Goal: Task Accomplishment & Management: Use online tool/utility

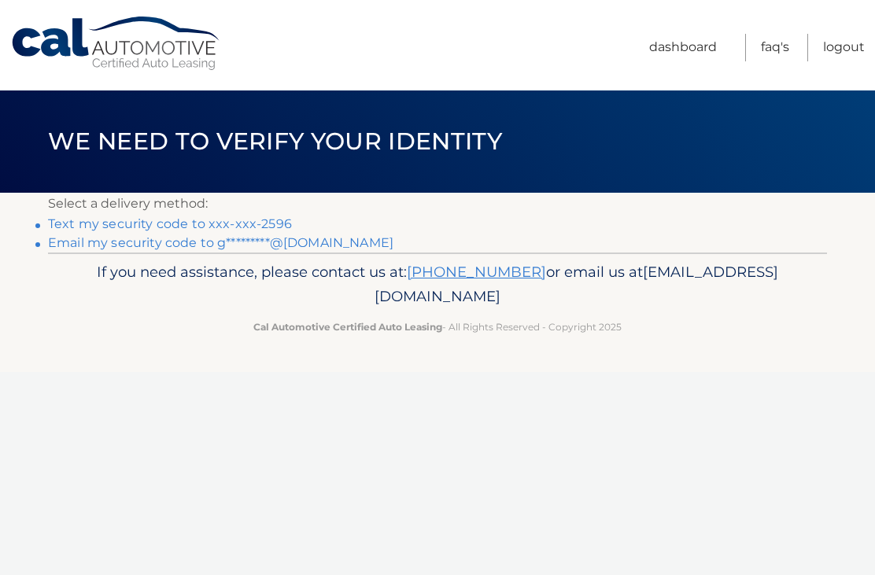
click at [312, 248] on link "Email my security code to g*********@icloud.com" at bounding box center [220, 242] width 345 height 15
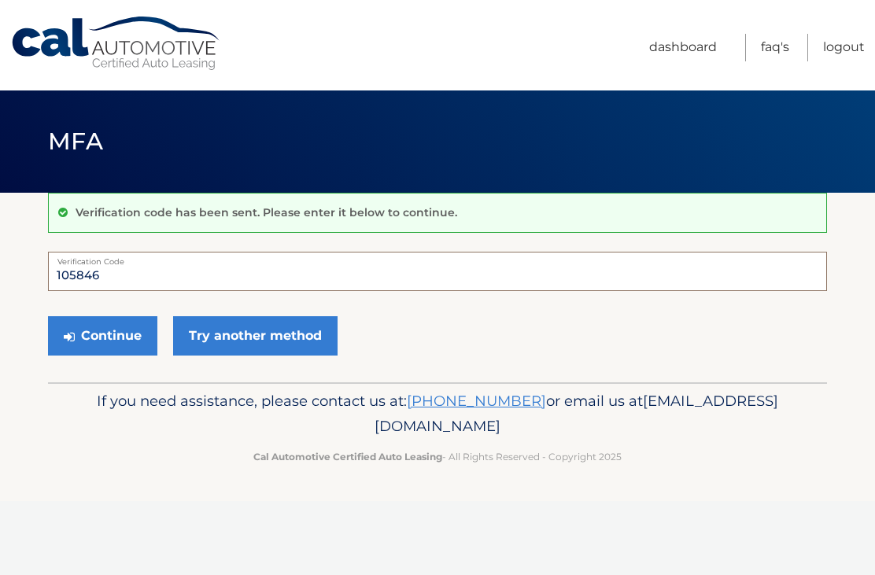
type input "105846"
click at [135, 337] on button "Continue" at bounding box center [102, 335] width 109 height 39
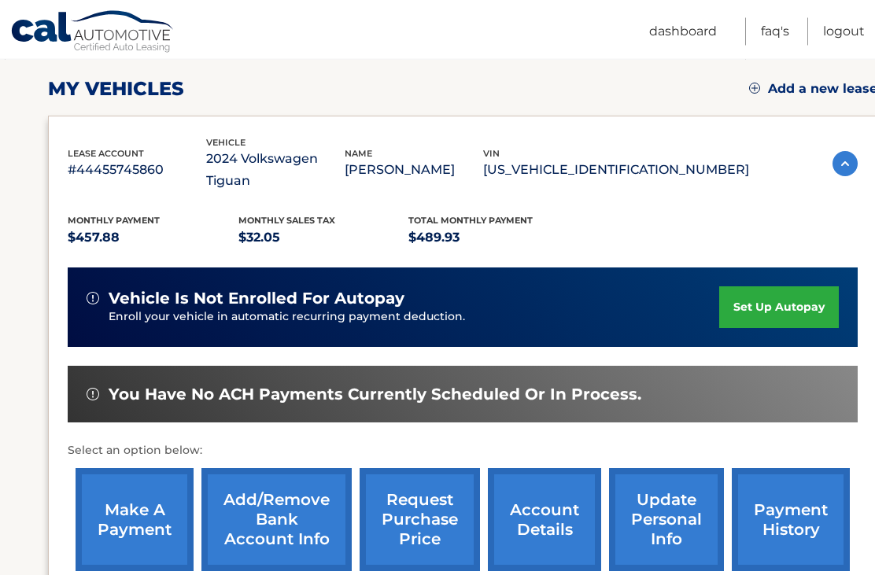
scroll to position [210, 0]
click at [131, 512] on link "make a payment" at bounding box center [135, 519] width 118 height 103
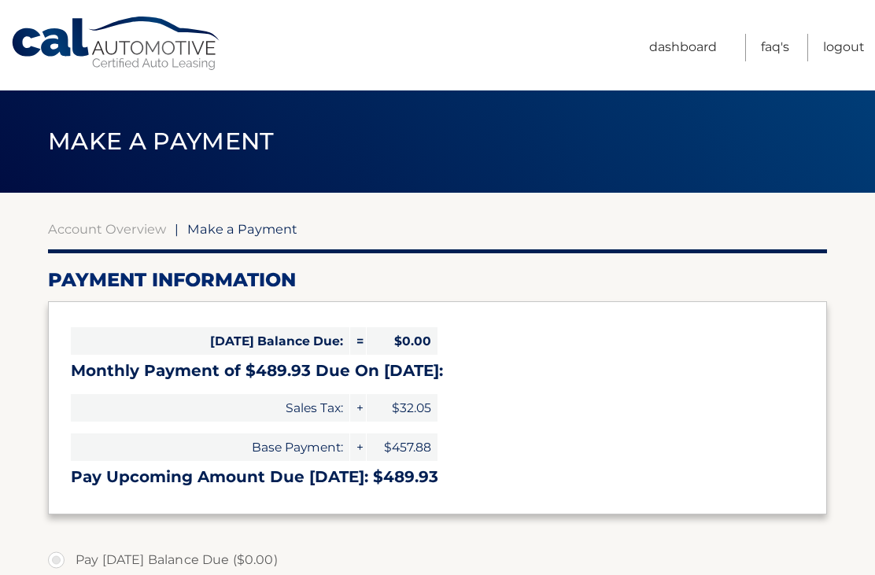
select select "MzIzYjQzMTItZTE2NC00MjVkLWExZjItYWIyZWEwMzkwZjIx"
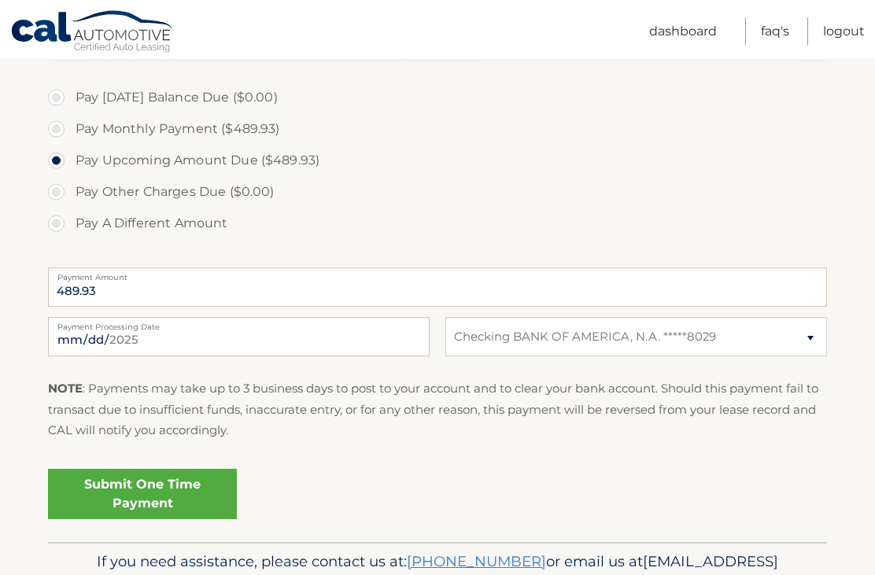
scroll to position [495, 0]
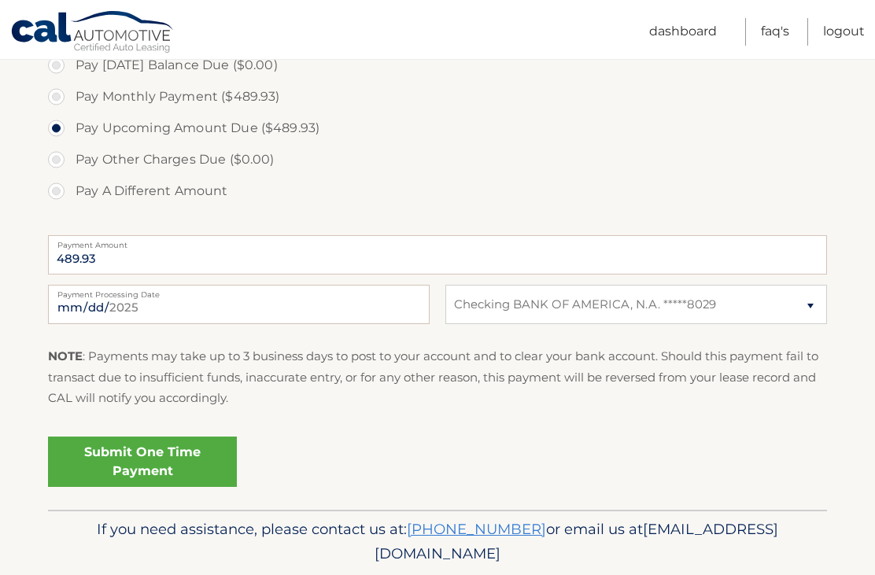
click at [164, 465] on link "Submit One Time Payment" at bounding box center [142, 462] width 189 height 50
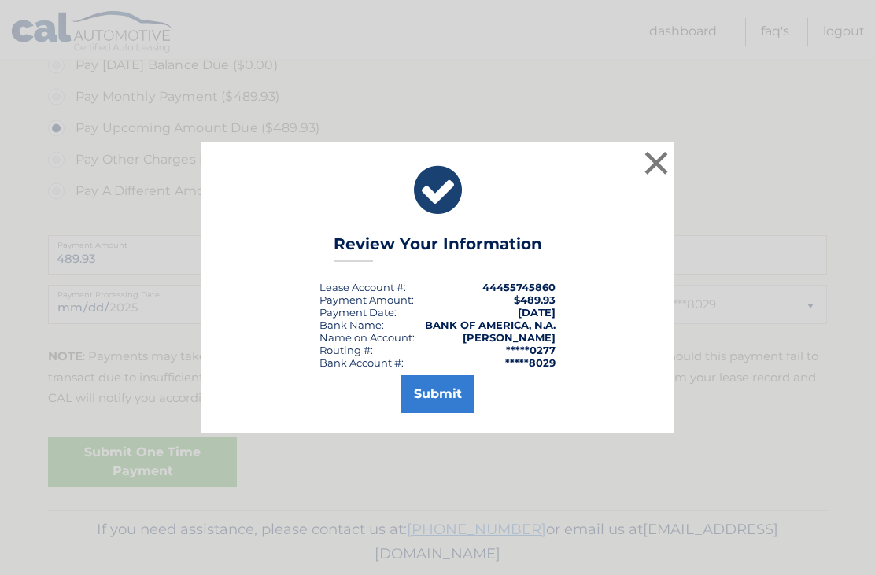
click at [432, 413] on button "Submit" at bounding box center [437, 394] width 73 height 38
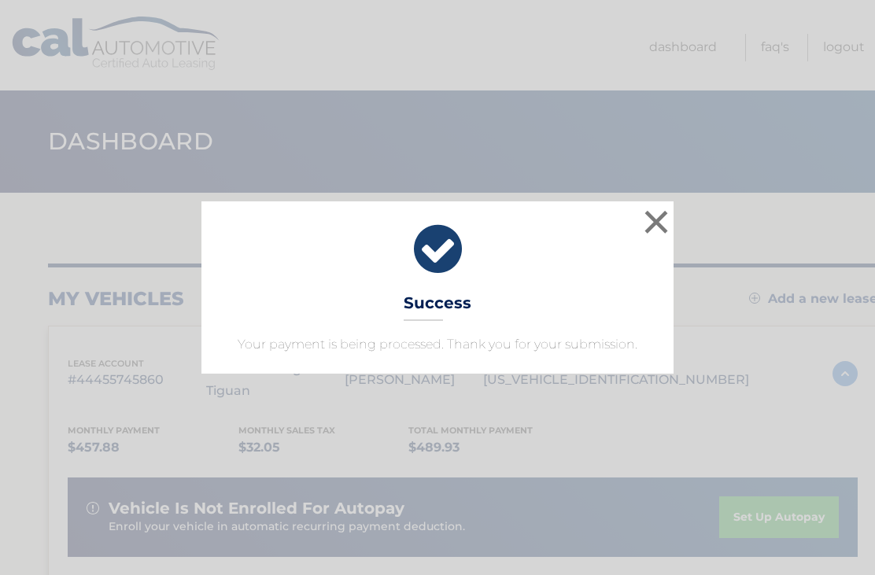
click at [647, 229] on button "×" at bounding box center [655, 221] width 31 height 31
